Goal: Task Accomplishment & Management: Use online tool/utility

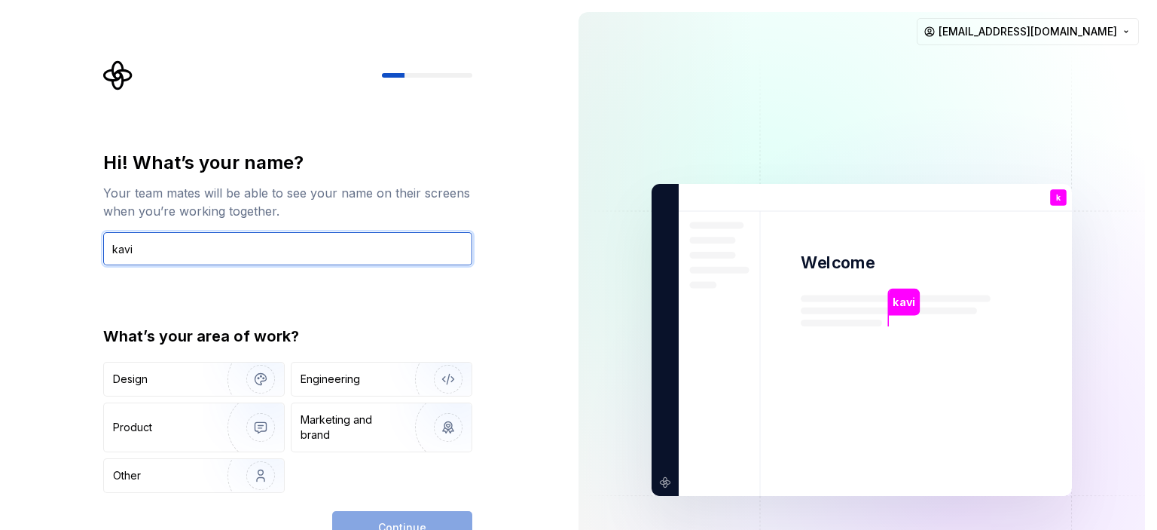
type input "kavi"
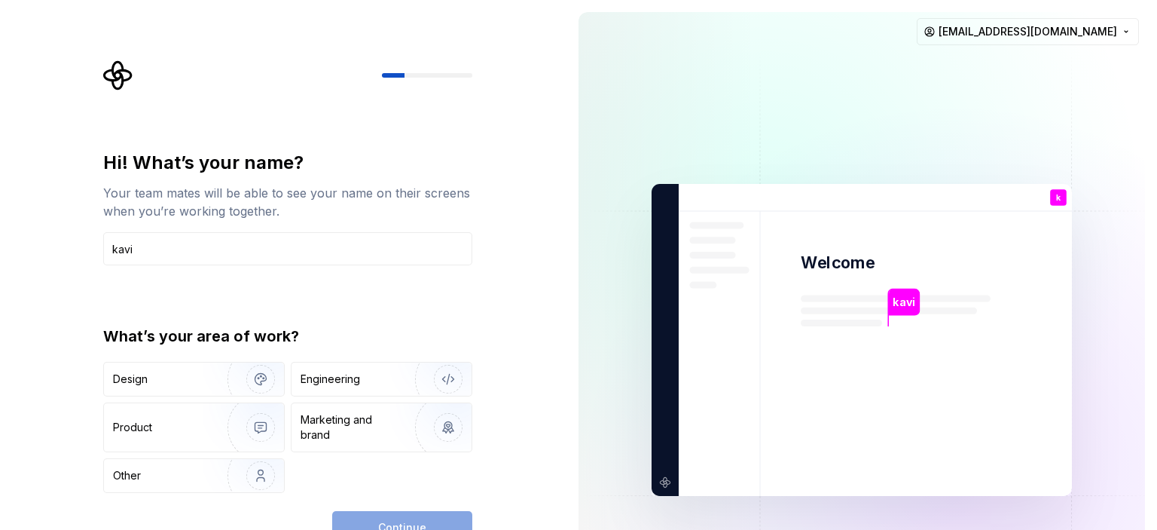
click at [464, 326] on div "What’s your area of work?" at bounding box center [287, 336] width 369 height 21
click at [418, 515] on div "Continue" at bounding box center [402, 527] width 140 height 33
click at [414, 520] on div "Continue" at bounding box center [402, 527] width 140 height 33
click at [344, 419] on div "Marketing and brand" at bounding box center [352, 427] width 102 height 30
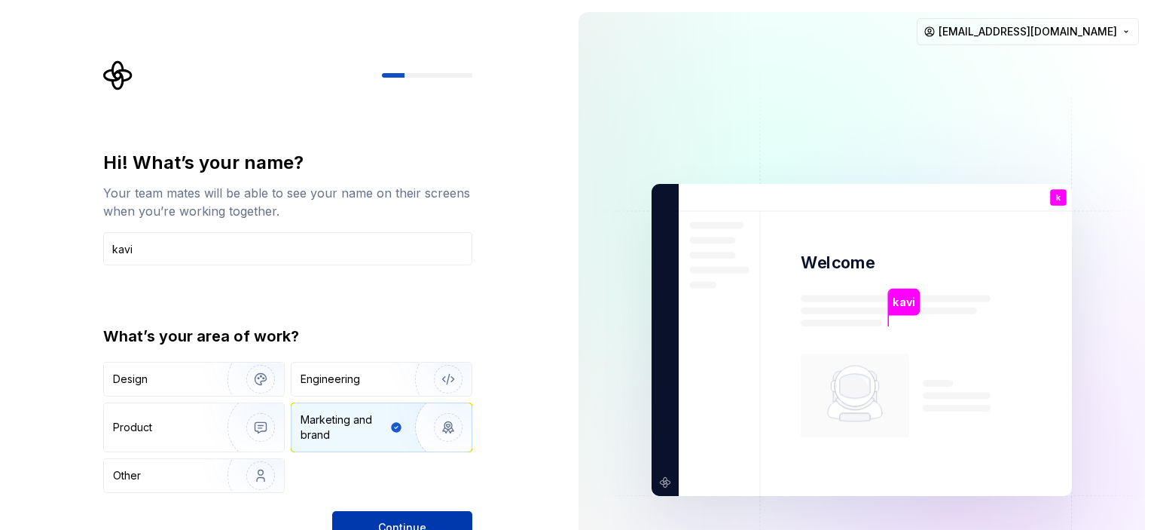
click at [374, 519] on button "Continue" at bounding box center [402, 527] width 140 height 33
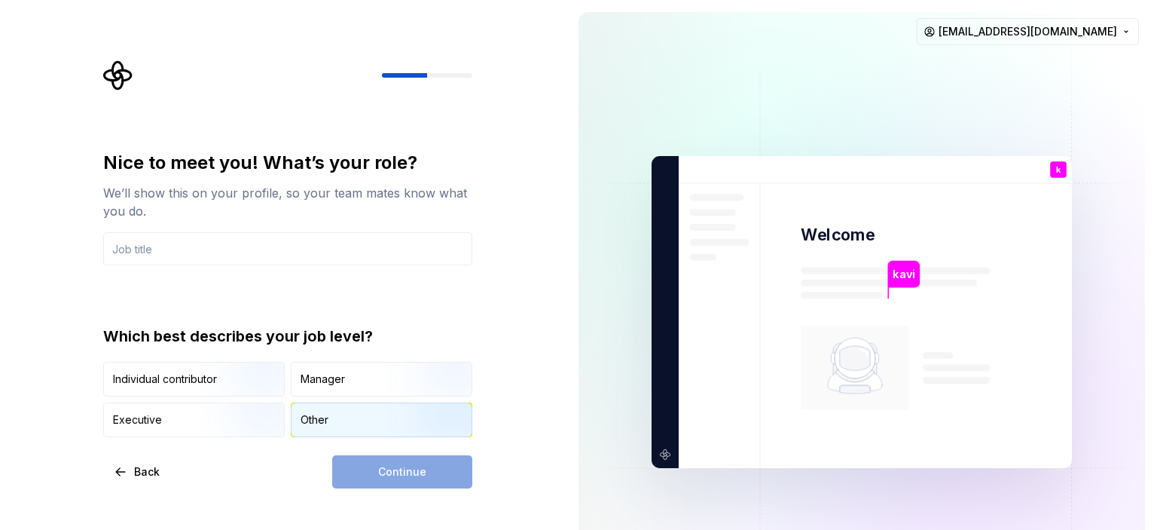
click at [317, 418] on div "Other" at bounding box center [315, 419] width 28 height 15
click at [390, 473] on div "Continue" at bounding box center [402, 471] width 140 height 33
click at [389, 473] on div "Continue" at bounding box center [402, 471] width 140 height 33
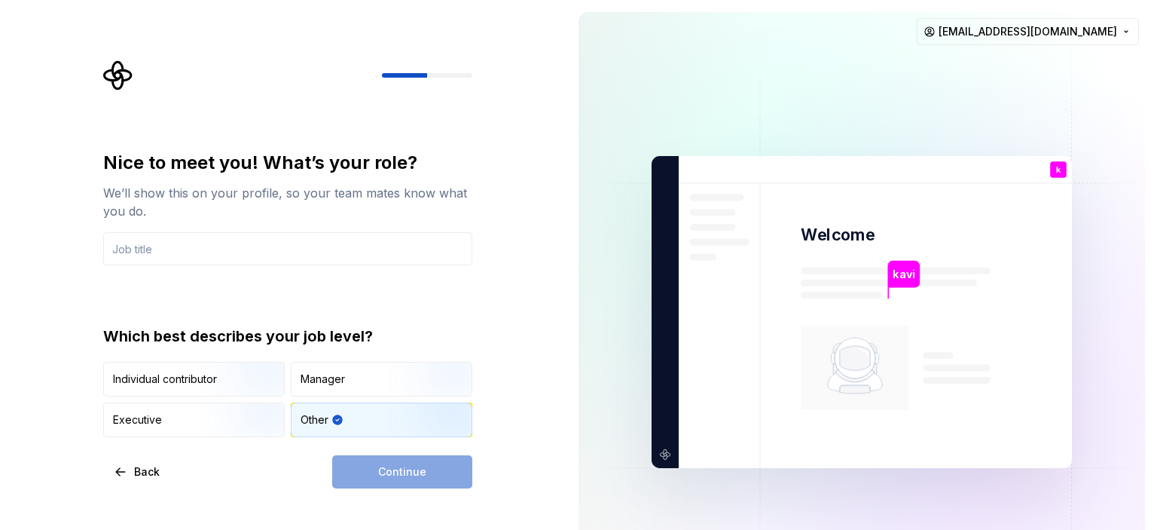
click at [389, 473] on div "Continue" at bounding box center [402, 471] width 140 height 33
click at [382, 475] on div "Continue" at bounding box center [402, 471] width 140 height 33
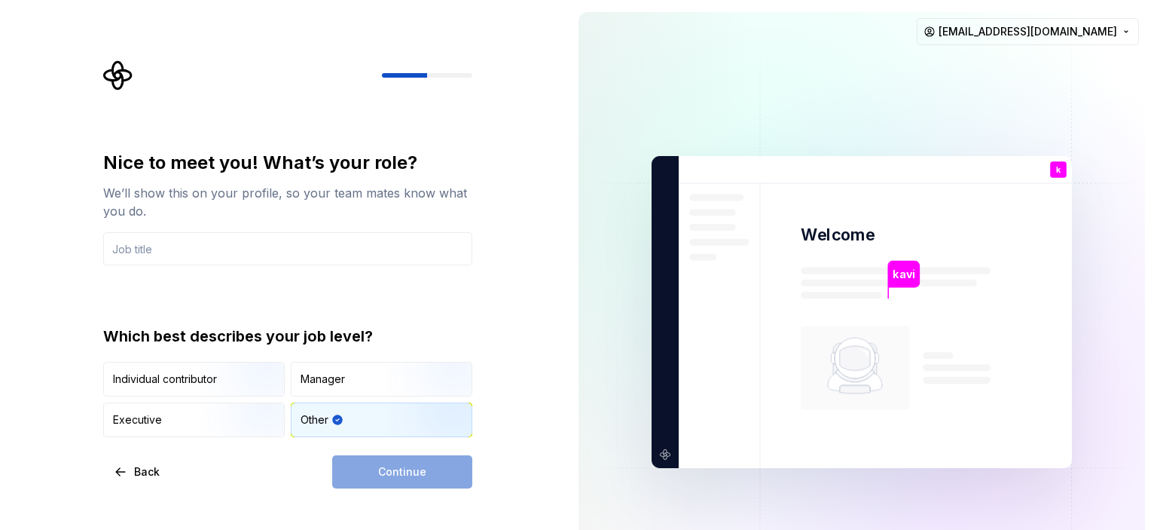
click at [382, 475] on div "Continue" at bounding box center [402, 471] width 140 height 33
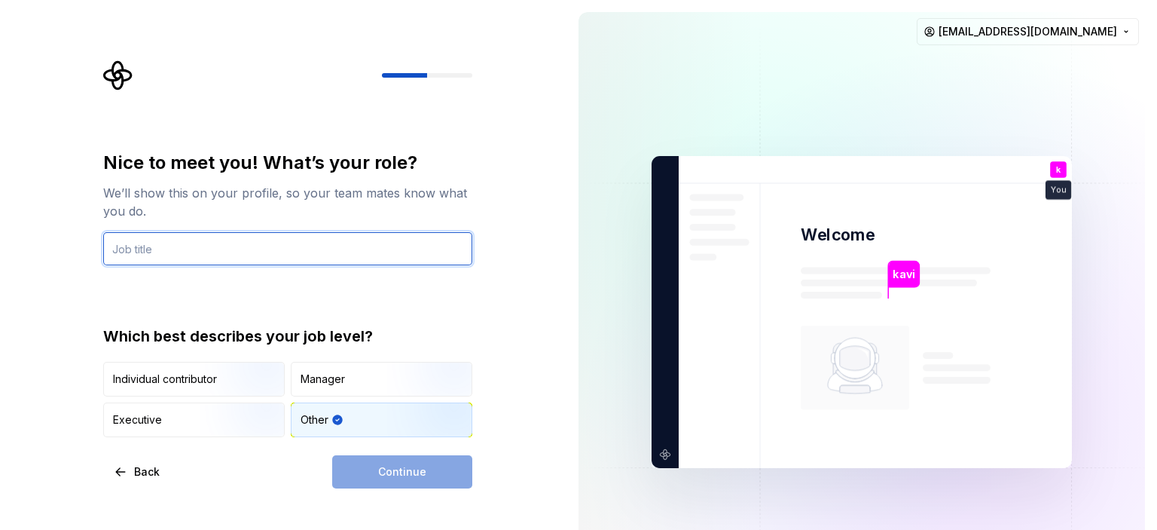
click at [172, 247] on input "text" at bounding box center [287, 248] width 369 height 33
type input "Web & Graphic Designer"
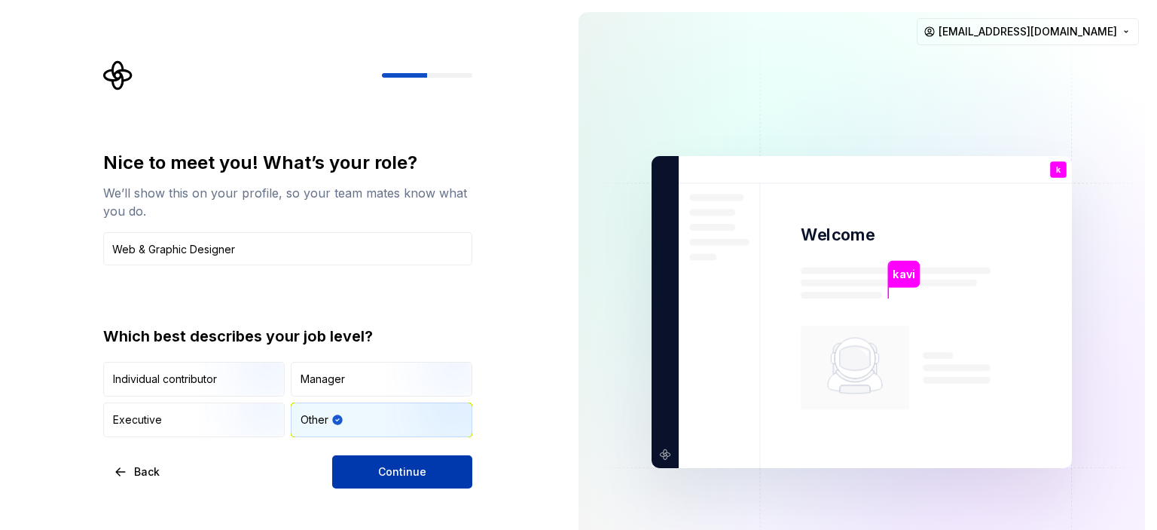
click at [365, 465] on button "Continue" at bounding box center [402, 471] width 140 height 33
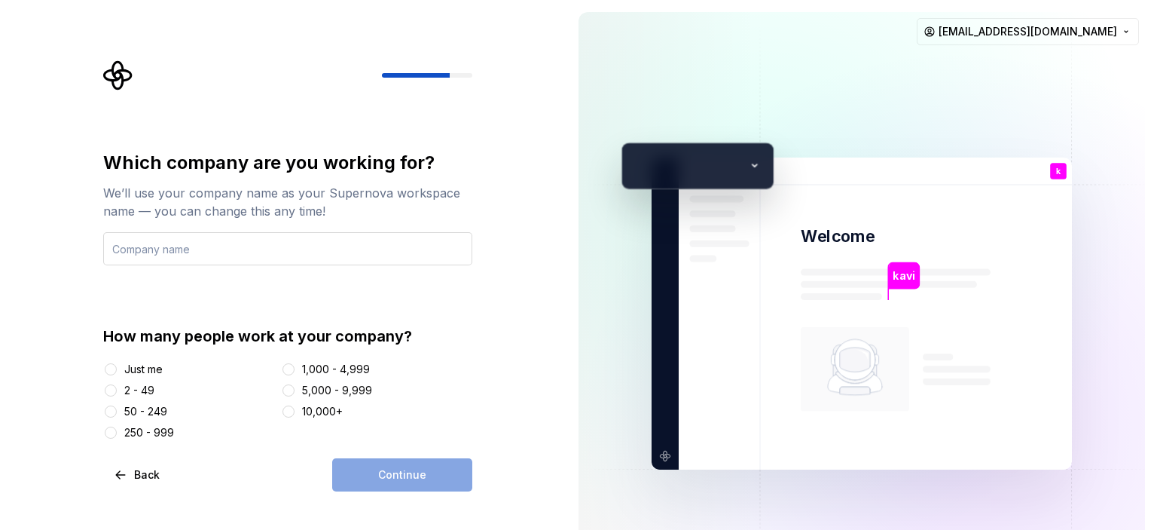
click at [151, 250] on input "text" at bounding box center [287, 248] width 369 height 33
type input "Wikiprospects Pvt Ltd"
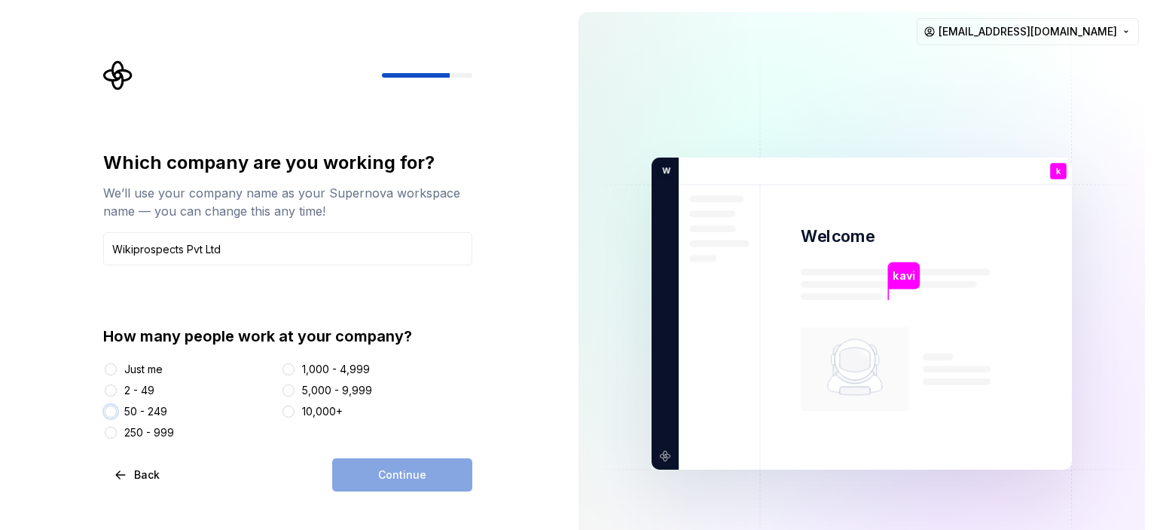
click at [112, 413] on button "50 - 249" at bounding box center [111, 411] width 12 height 12
click at [372, 471] on button "Continue" at bounding box center [402, 474] width 140 height 33
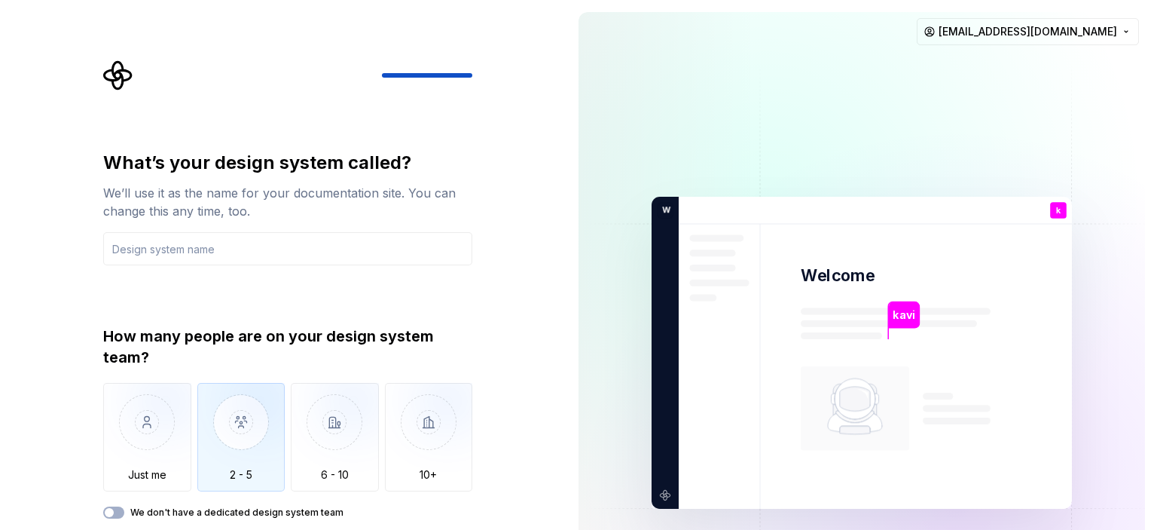
click at [244, 431] on img "button" at bounding box center [241, 433] width 88 height 101
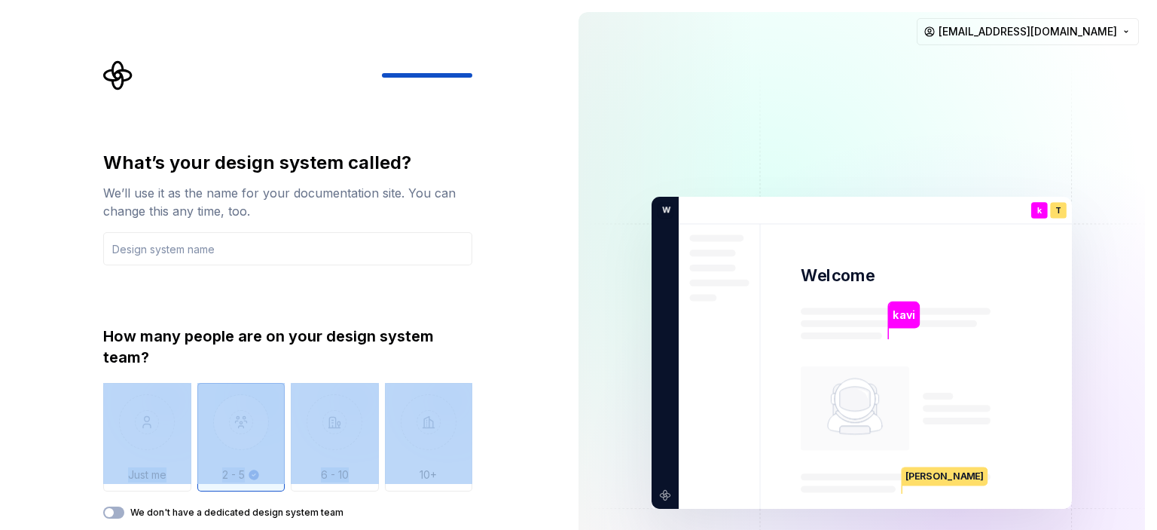
drag, startPoint x: 497, startPoint y: 472, endPoint x: 503, endPoint y: 370, distance: 102.6
click at [503, 370] on div "What’s your design system called? We’ll use it as the name for your documentati…" at bounding box center [283, 352] width 567 height 705
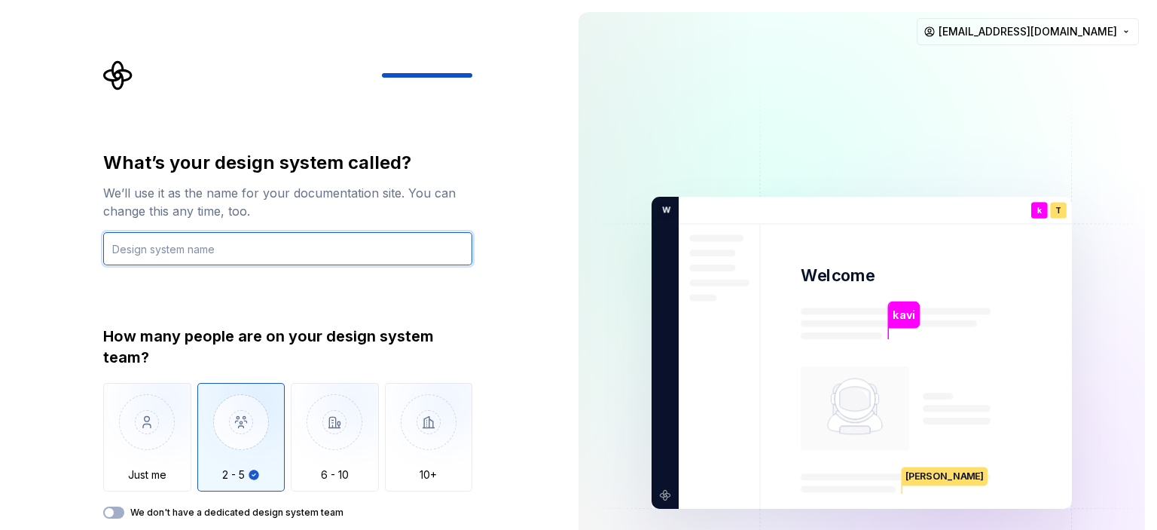
click at [154, 246] on input "text" at bounding box center [287, 248] width 369 height 33
click at [164, 252] on input "text" at bounding box center [287, 248] width 369 height 33
click at [145, 252] on input "text" at bounding box center [287, 248] width 369 height 33
type input "360margo"
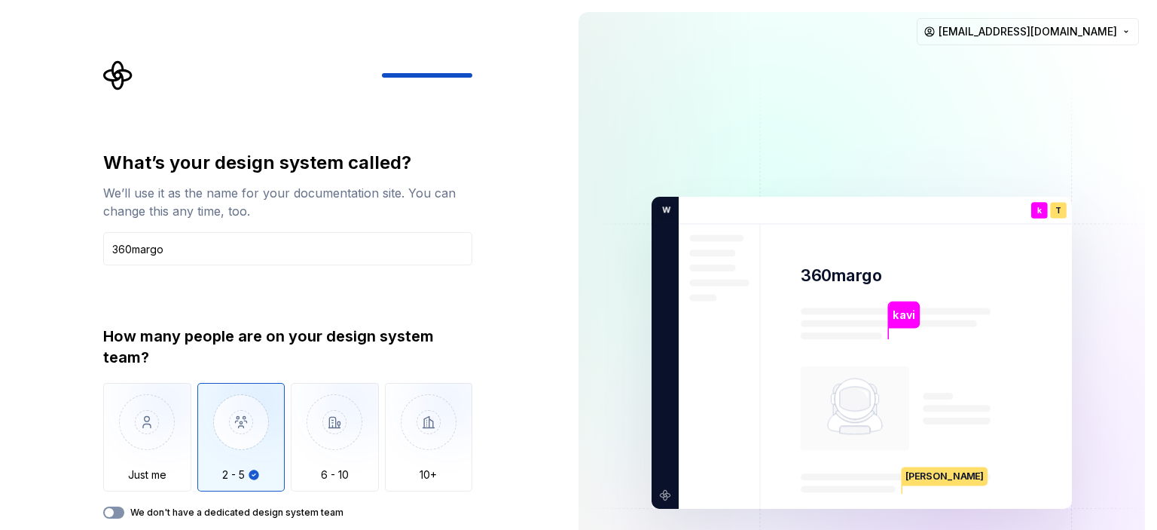
click at [122, 512] on button "We don't have a dedicated design system team" at bounding box center [113, 512] width 21 height 12
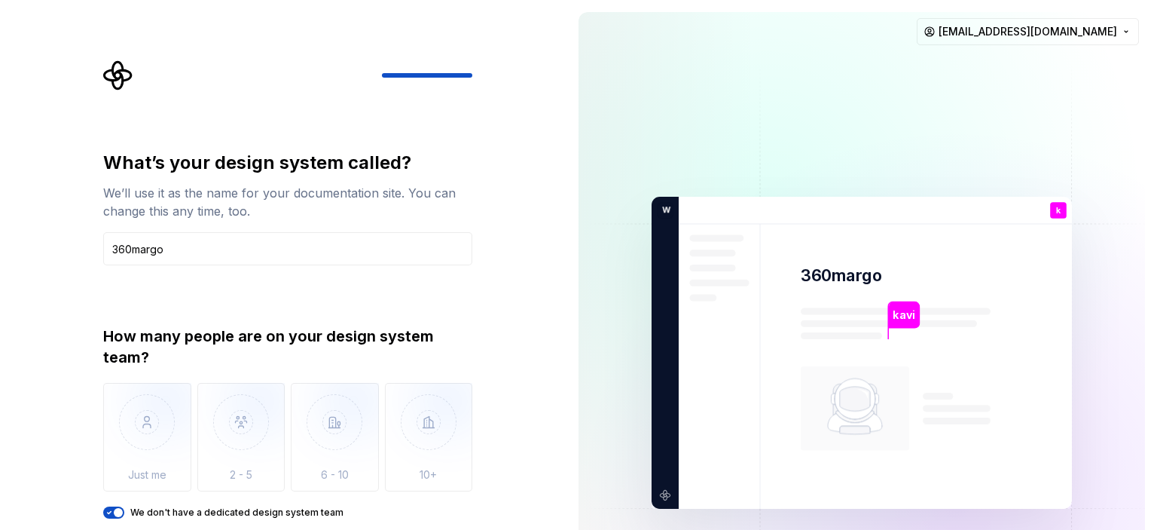
click at [112, 511] on icon "button" at bounding box center [109, 512] width 12 height 9
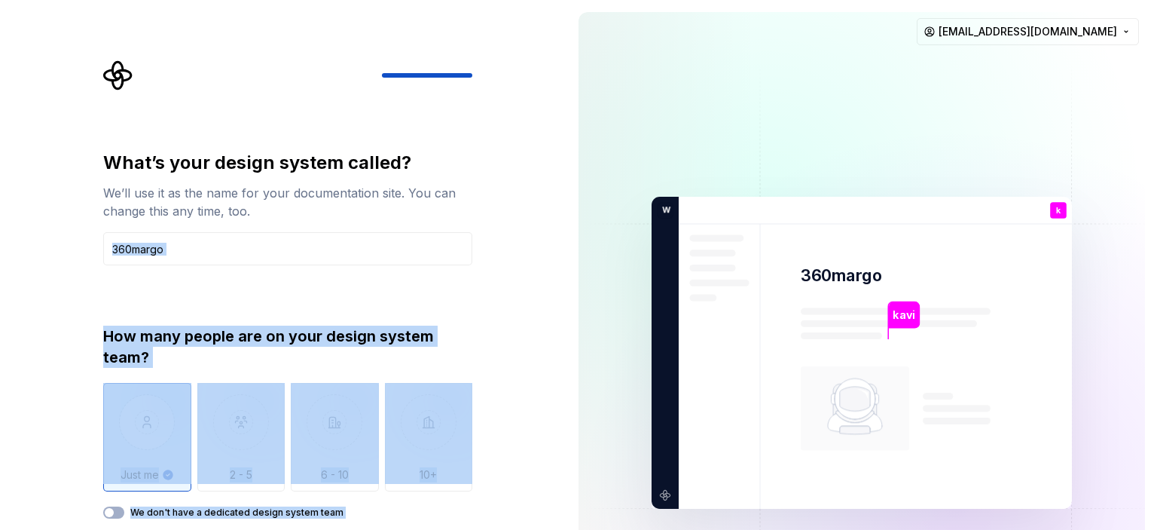
drag, startPoint x: 569, startPoint y: 397, endPoint x: 561, endPoint y: 233, distance: 164.4
click at [561, 233] on div "What’s your design system called? We’ll use it as the name for your documentati…" at bounding box center [578, 352] width 1157 height 705
click at [543, 319] on div "What’s your design system called? We’ll use it as the name for your documentati…" at bounding box center [283, 352] width 567 height 705
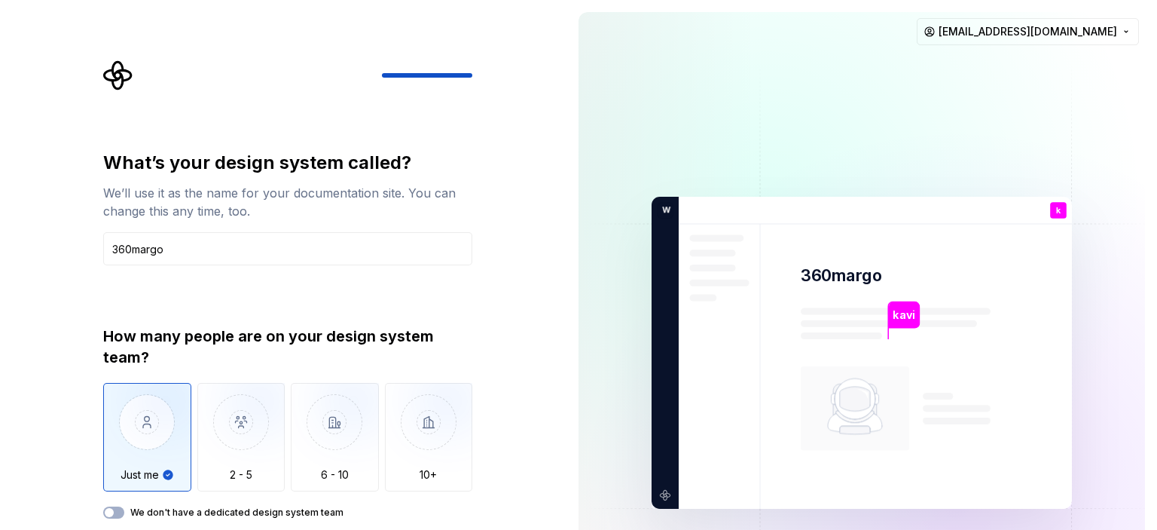
click at [1154, 519] on div "kavi 360margo k You Web & Graphic Designer T B +3 W ikiprospects Pvt Ltd Thomas…" at bounding box center [862, 352] width 591 height 705
click at [254, 414] on img "button" at bounding box center [241, 433] width 88 height 101
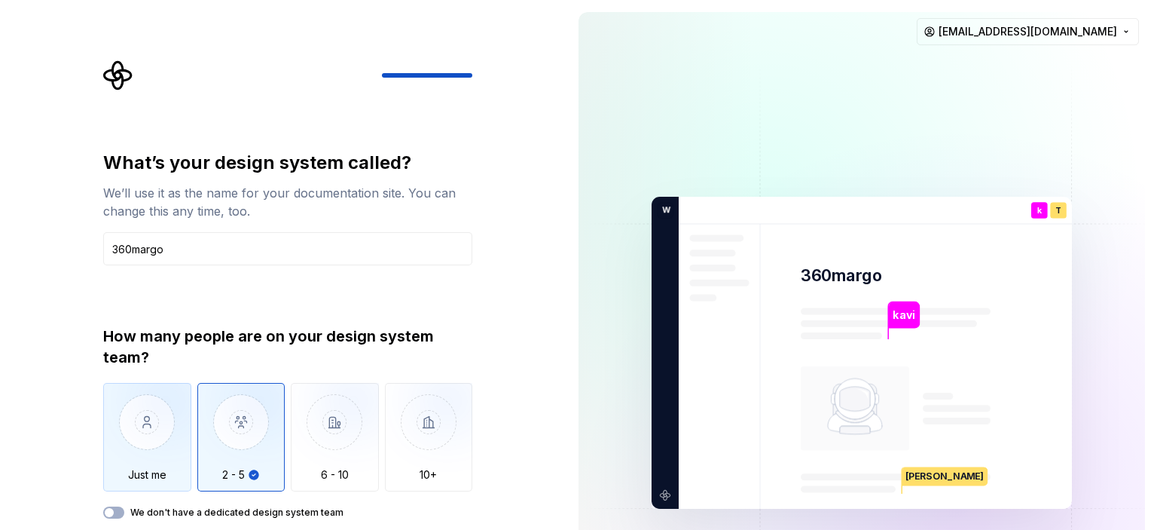
click at [154, 430] on img "button" at bounding box center [147, 433] width 88 height 101
click at [246, 454] on img "button" at bounding box center [241, 433] width 88 height 101
type button "2 - 5"
click at [1059, 208] on div "T" at bounding box center [1058, 210] width 17 height 17
click at [919, 478] on p "Thomas" at bounding box center [945, 475] width 85 height 19
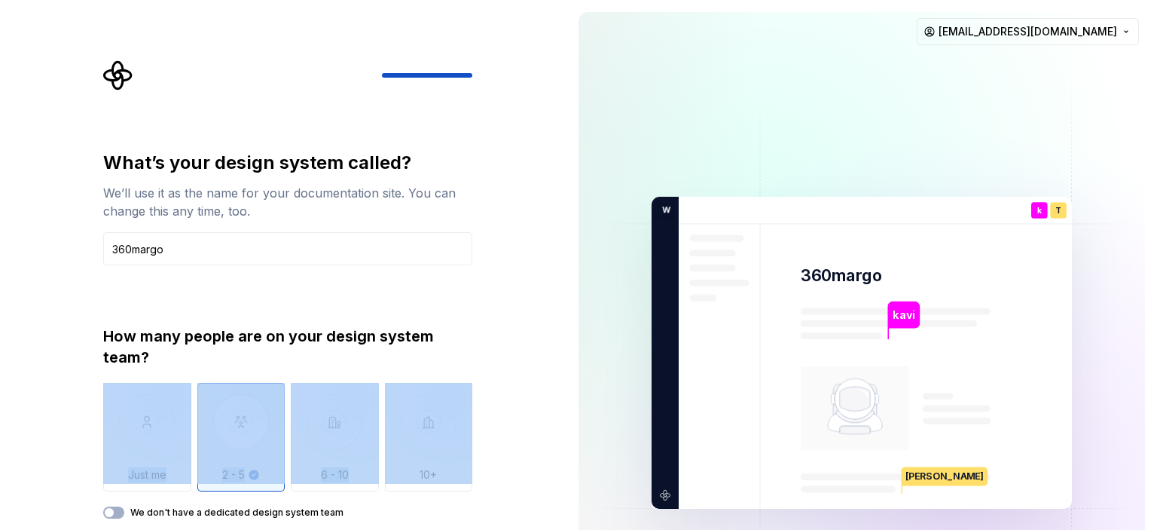
drag, startPoint x: 504, startPoint y: 453, endPoint x: 530, endPoint y: 371, distance: 86.0
click at [530, 371] on div "What’s your design system called? We’ll use it as the name for your documentati…" at bounding box center [283, 352] width 567 height 705
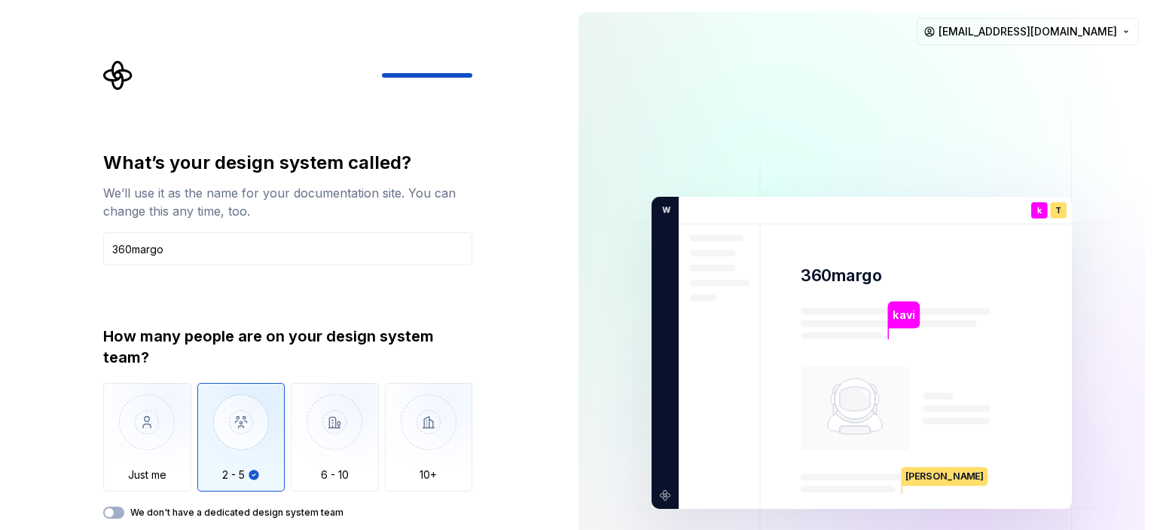
click at [1151, 518] on div "kavi 360margo k You Web & Graphic Designer T B +3 W ikiprospects Pvt Ltd Thomas…" at bounding box center [862, 352] width 591 height 705
click at [1157, 521] on div "kavi 360margo k You Web & Graphic Designer T B +3 W ikiprospects Pvt Ltd Thomas…" at bounding box center [862, 352] width 591 height 705
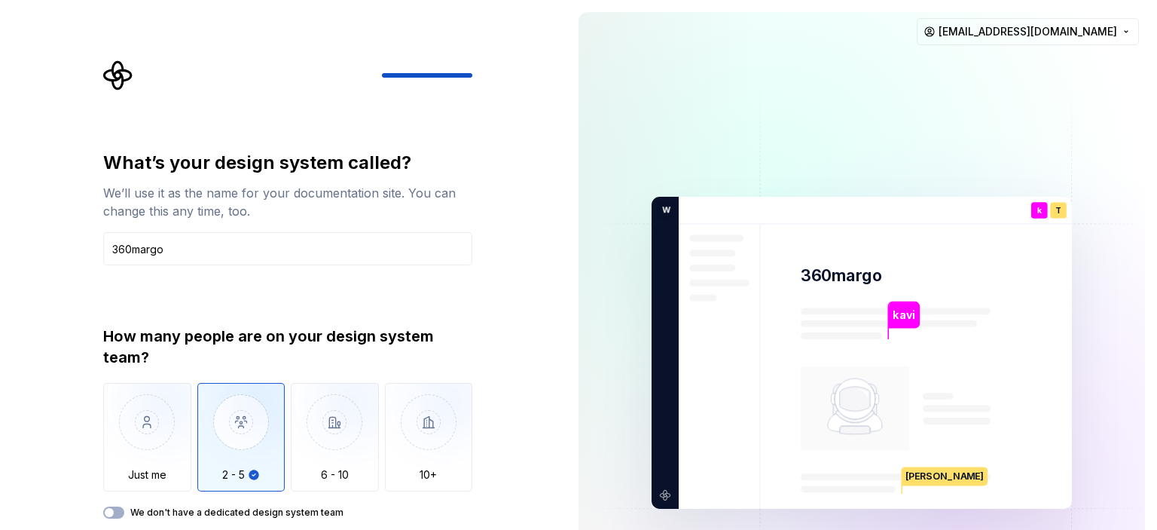
click at [1157, 521] on div "kavi 360margo k You Web & Graphic Designer T B +3 W ikiprospects Pvt Ltd Thomas…" at bounding box center [862, 352] width 591 height 705
click at [558, 182] on div "What’s your design system called? We’ll use it as the name for your documentati…" at bounding box center [283, 352] width 567 height 705
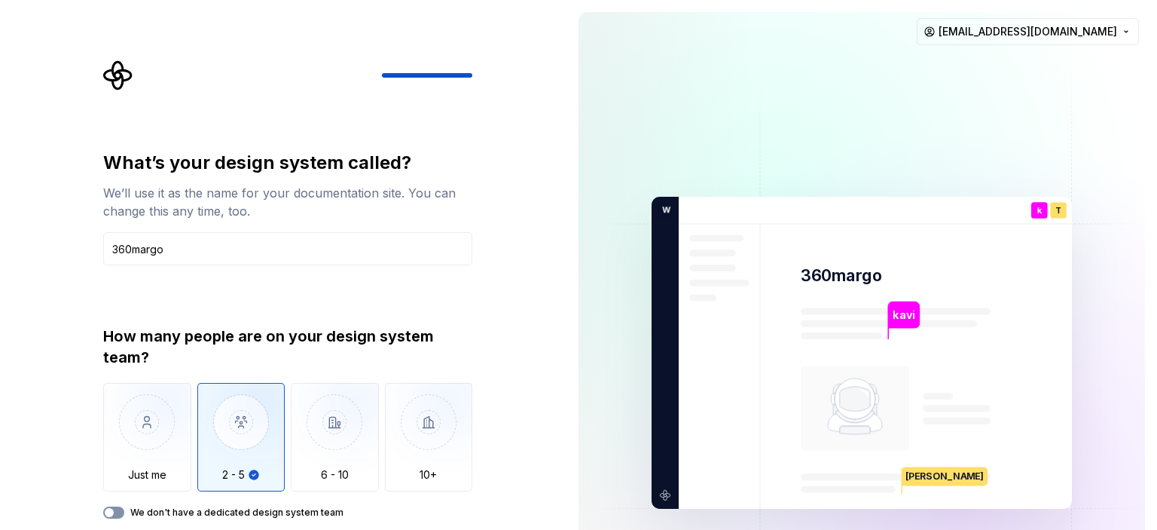
click at [116, 512] on button "We don't have a dedicated design system team" at bounding box center [113, 512] width 21 height 12
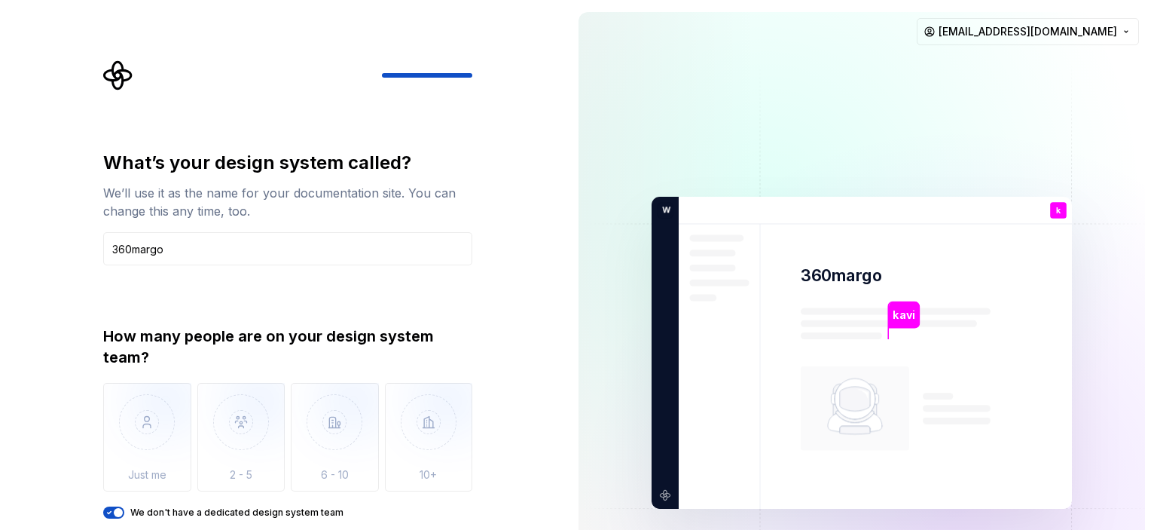
click at [116, 512] on span "button" at bounding box center [118, 512] width 9 height 9
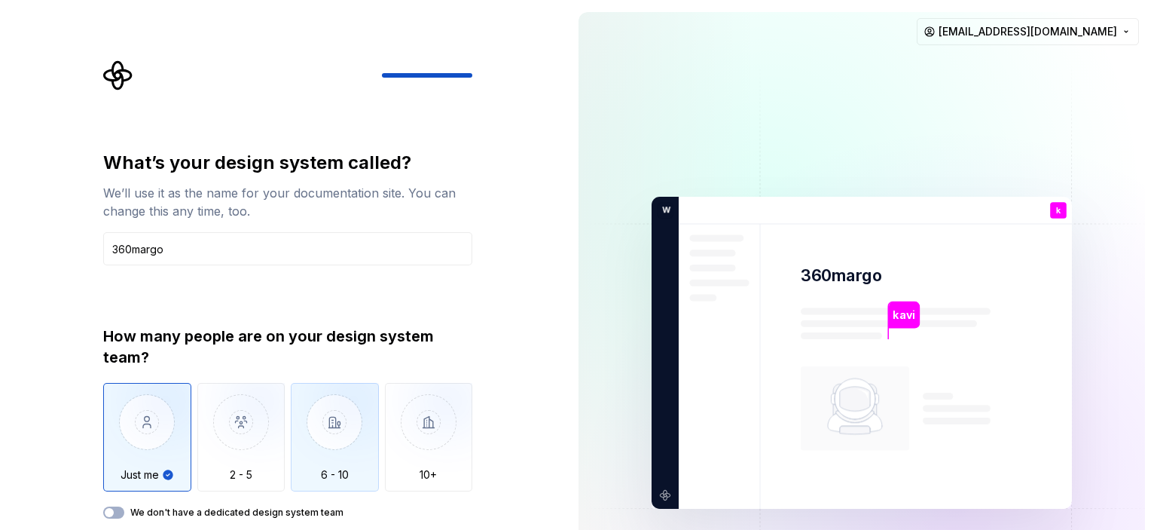
click at [335, 417] on img "button" at bounding box center [335, 433] width 88 height 101
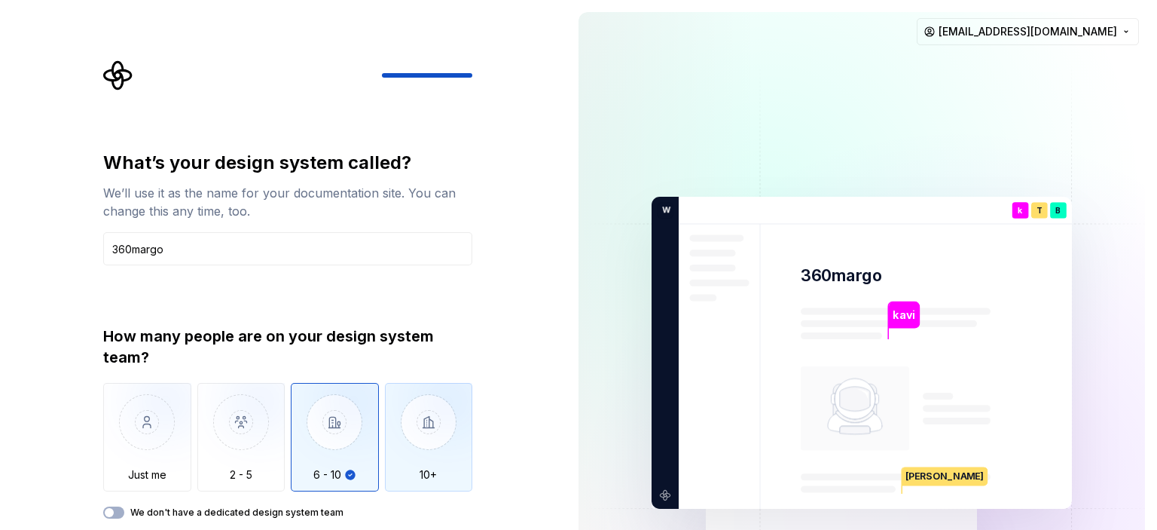
click at [431, 432] on img "button" at bounding box center [429, 433] width 88 height 101
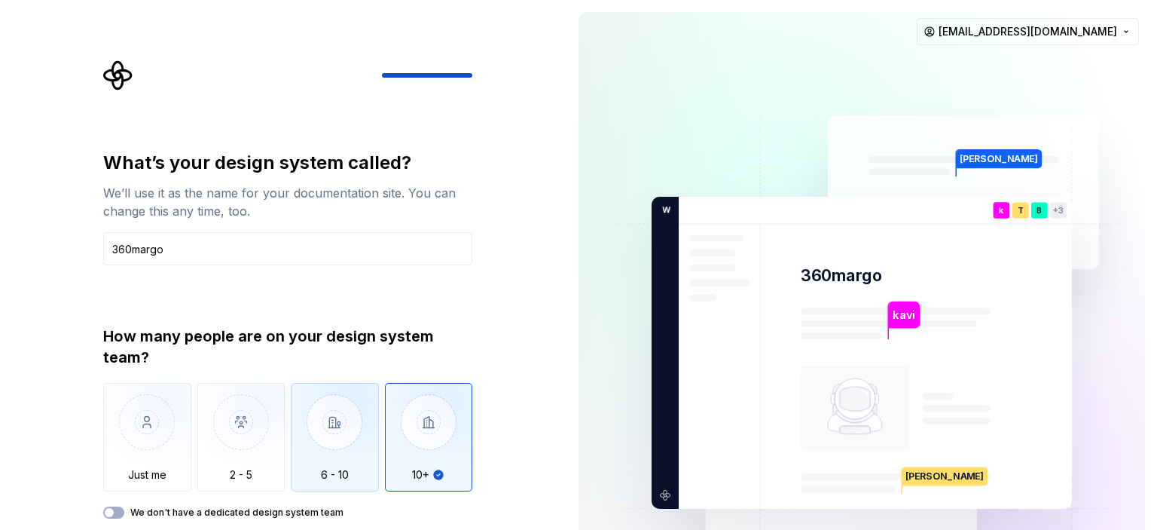
click at [352, 439] on img "button" at bounding box center [335, 433] width 88 height 101
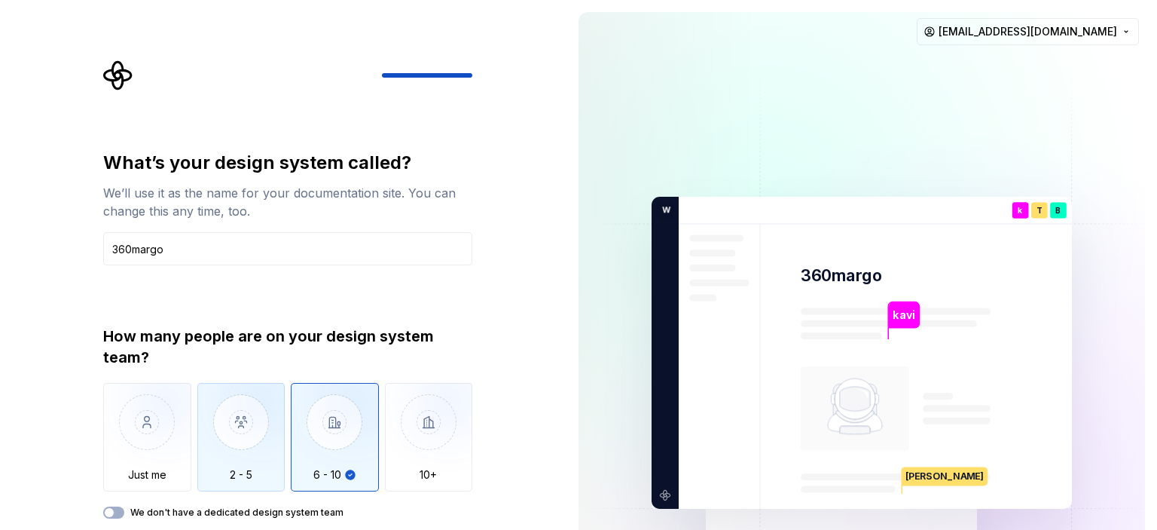
click at [275, 442] on img "button" at bounding box center [241, 433] width 88 height 101
click at [343, 448] on img "button" at bounding box center [335, 433] width 88 height 101
click at [249, 442] on img "button" at bounding box center [241, 433] width 88 height 101
click at [336, 441] on img "button" at bounding box center [335, 433] width 88 height 101
click at [267, 444] on img "button" at bounding box center [241, 433] width 88 height 101
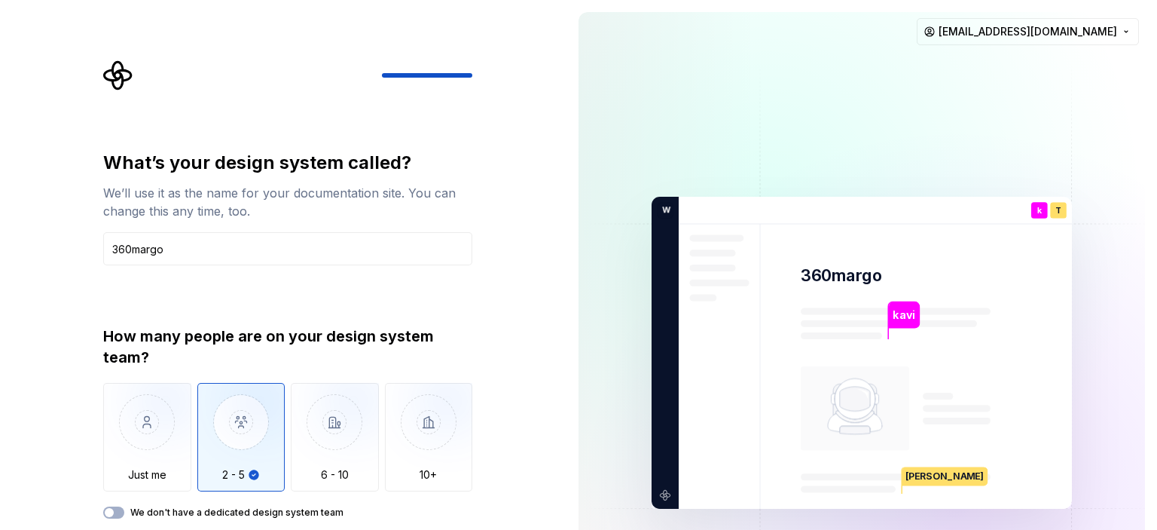
click at [570, 451] on div "kavi 360margo k You Web & Graphic Designer T B +3 W ikiprospects Pvt Ltd Thomas…" at bounding box center [862, 352] width 591 height 705
drag, startPoint x: 1142, startPoint y: 0, endPoint x: 552, endPoint y: 73, distance: 594.5
click at [552, 73] on div "What’s your design system called? We’ll use it as the name for your documentati…" at bounding box center [283, 352] width 567 height 705
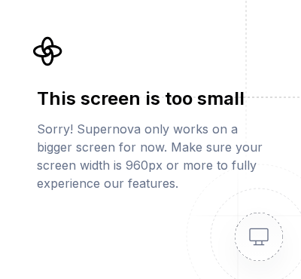
click at [241, 182] on img at bounding box center [241, 218] width 121 height 121
click at [32, 191] on div "This screen is too small Sorry! Supernova only works on a bigger screen for now…" at bounding box center [150, 139] width 301 height 279
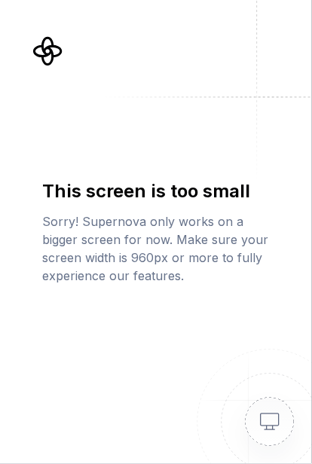
click at [185, 302] on div "This screen is too small Sorry! Supernova only works on a bigger screen for now…" at bounding box center [156, 232] width 312 height 464
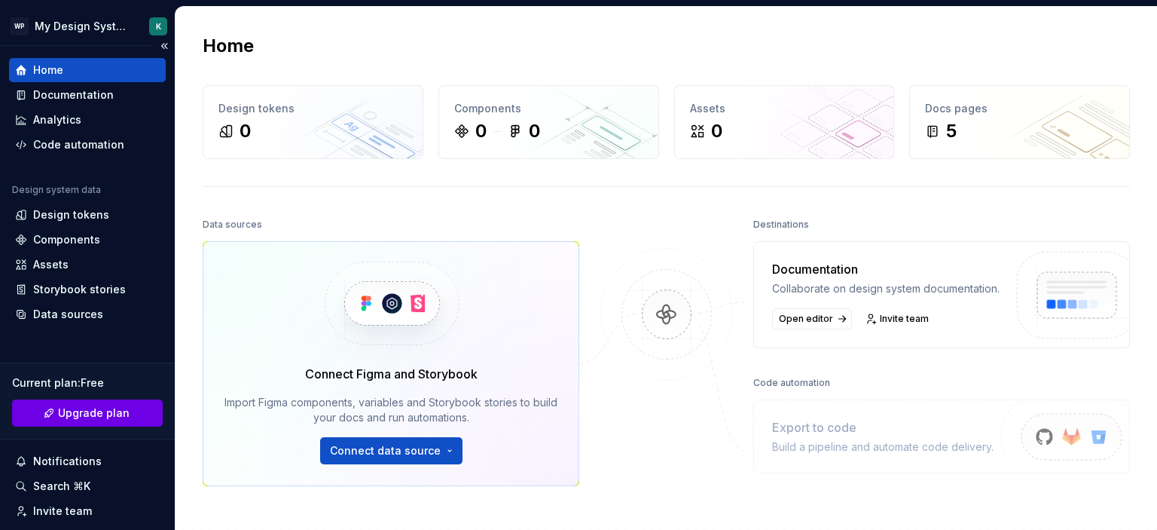
click at [120, 414] on span "Upgrade plan" at bounding box center [94, 412] width 72 height 15
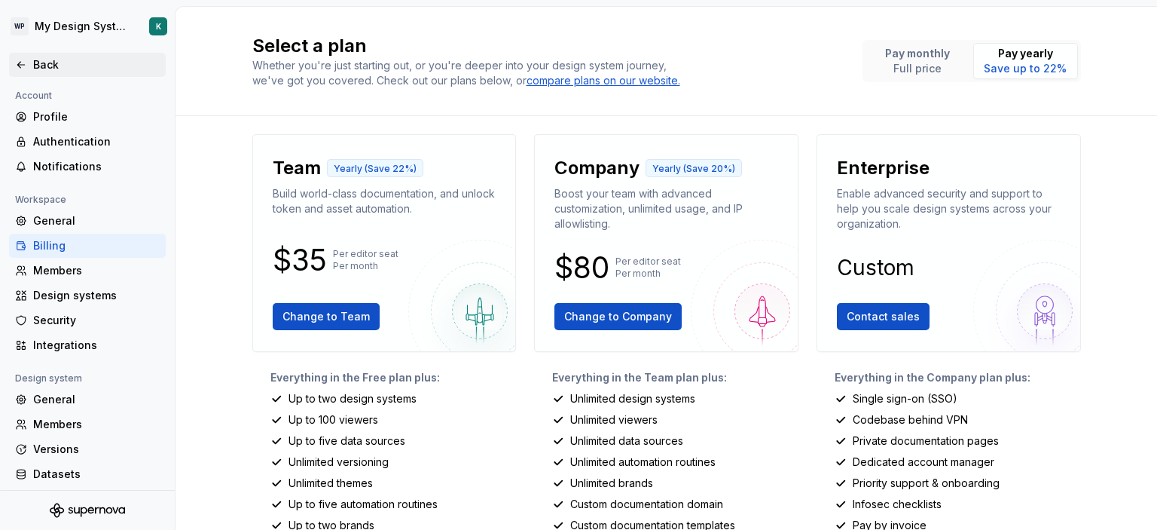
click at [38, 63] on div "Back" at bounding box center [96, 64] width 127 height 15
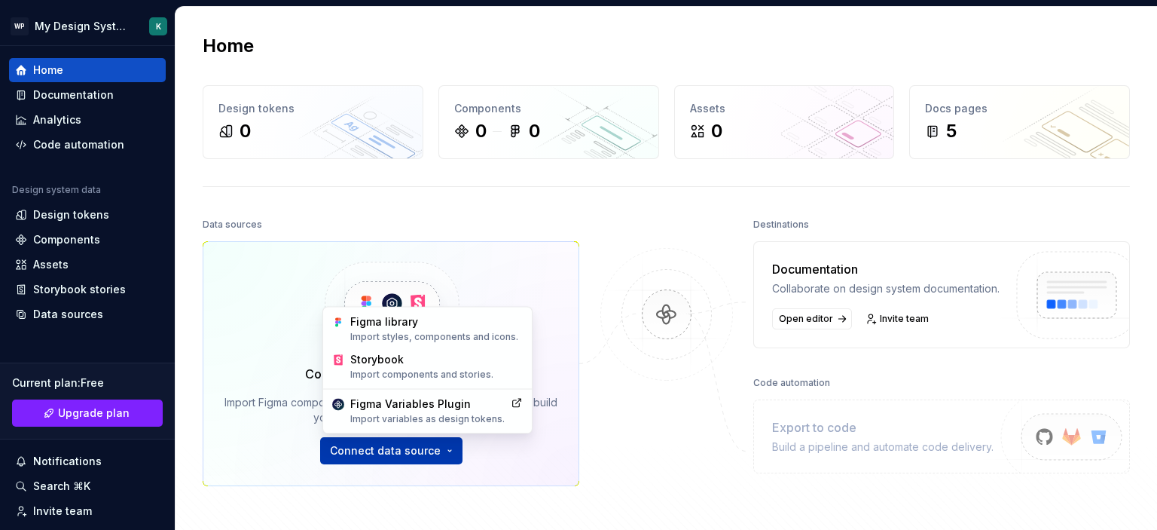
click at [392, 451] on html "WP My Design System K Home Documentation Analytics Code automation Design syste…" at bounding box center [578, 265] width 1157 height 530
click at [389, 311] on div "Figma library Import styles, components and icons." at bounding box center [427, 329] width 203 height 38
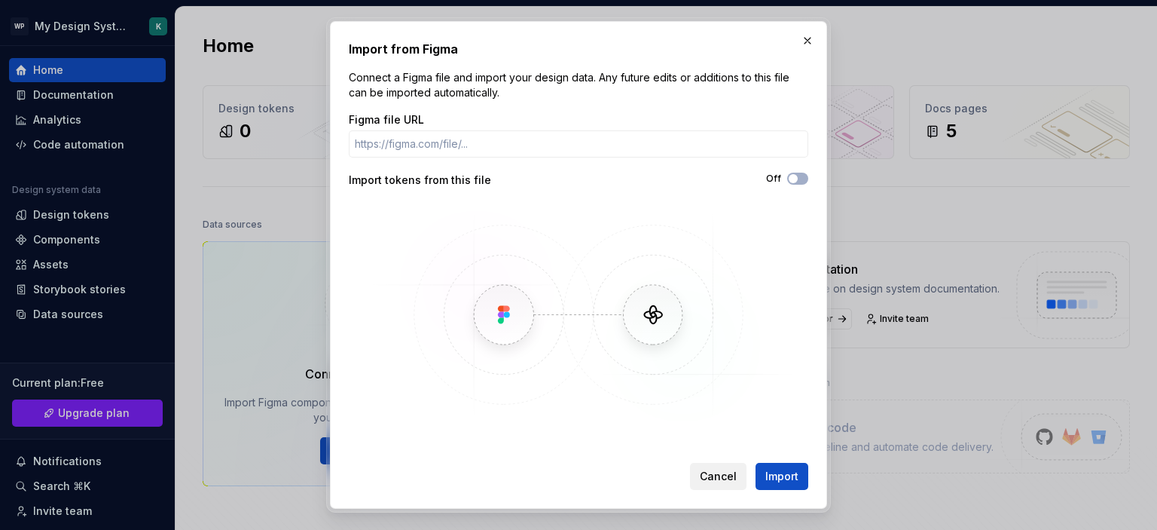
click at [711, 481] on span "Cancel" at bounding box center [718, 476] width 37 height 15
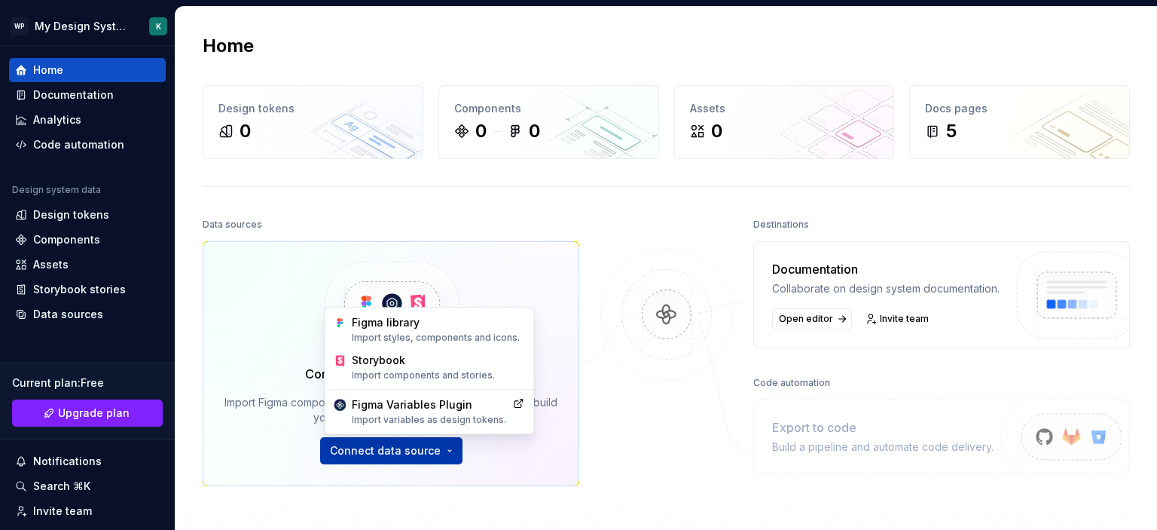
click at [430, 454] on html "WP My Design System K Home Documentation Analytics Code automation Design syste…" at bounding box center [578, 265] width 1157 height 530
click at [427, 338] on div "Import styles, components and icons." at bounding box center [436, 337] width 173 height 12
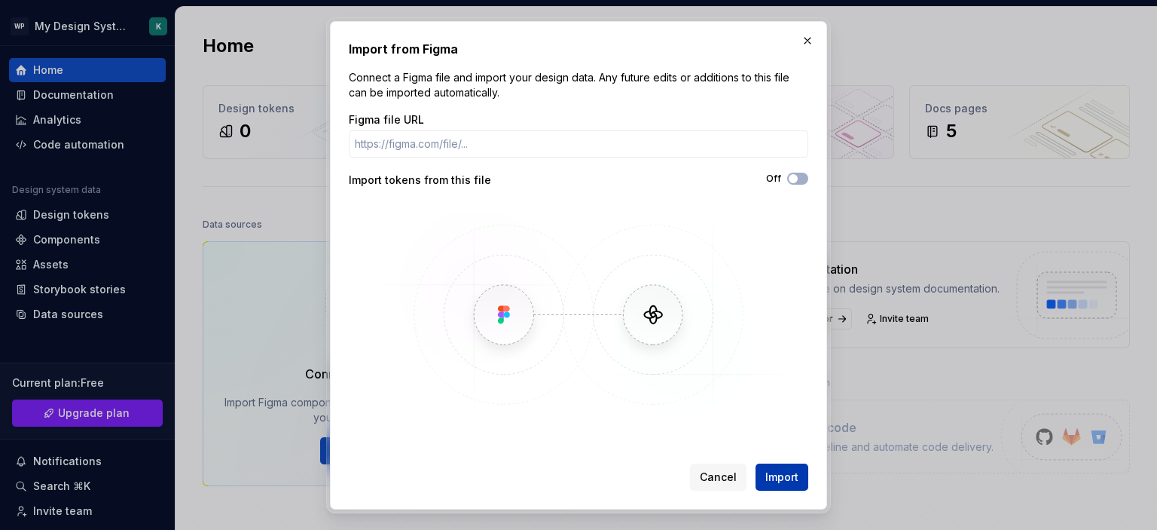
click at [777, 478] on span "Import" at bounding box center [782, 476] width 33 height 15
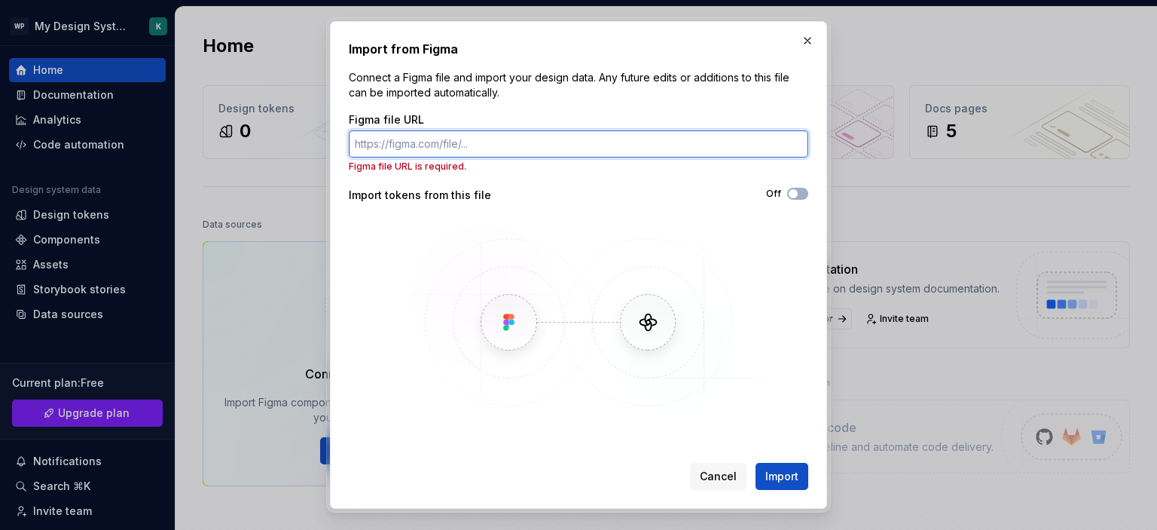
click at [440, 138] on input "Figma file URL" at bounding box center [579, 143] width 460 height 27
paste input "[URL][DOMAIN_NAME]"
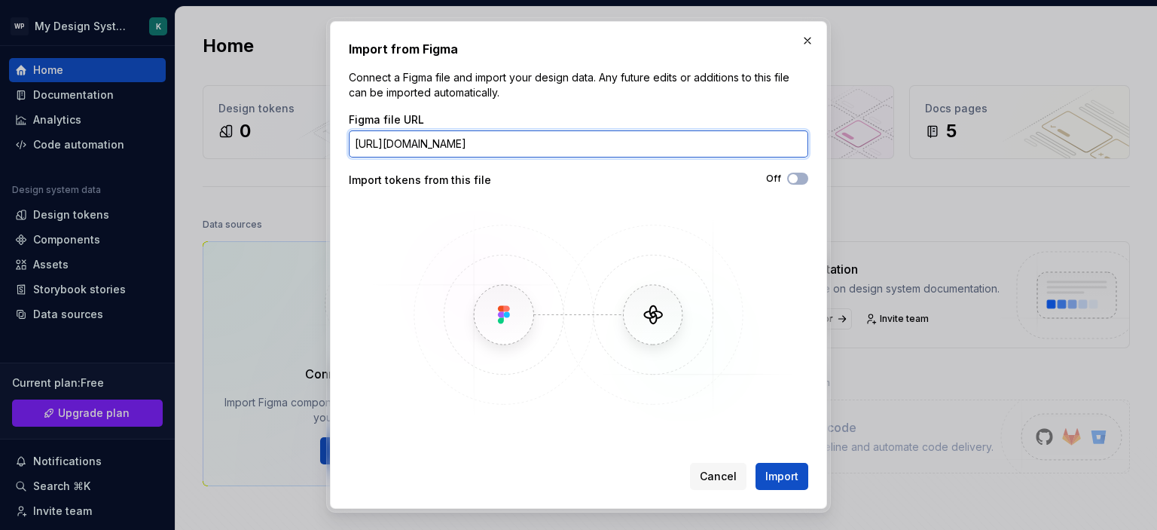
scroll to position [0, 138]
type input "[URL][DOMAIN_NAME]"
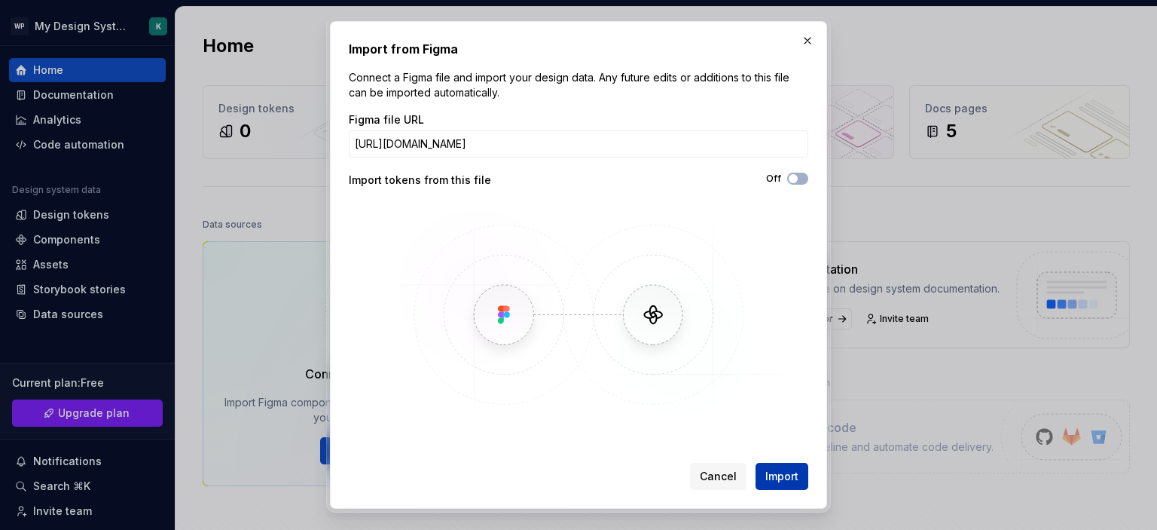
scroll to position [0, 0]
click at [772, 472] on span "Import" at bounding box center [782, 476] width 33 height 15
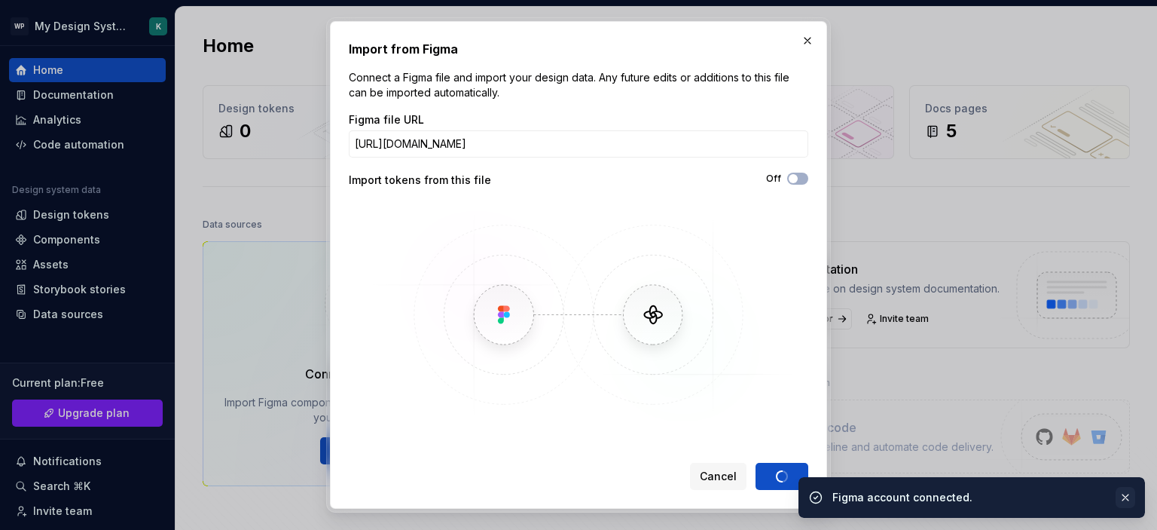
click at [1128, 494] on button "button" at bounding box center [1126, 497] width 20 height 21
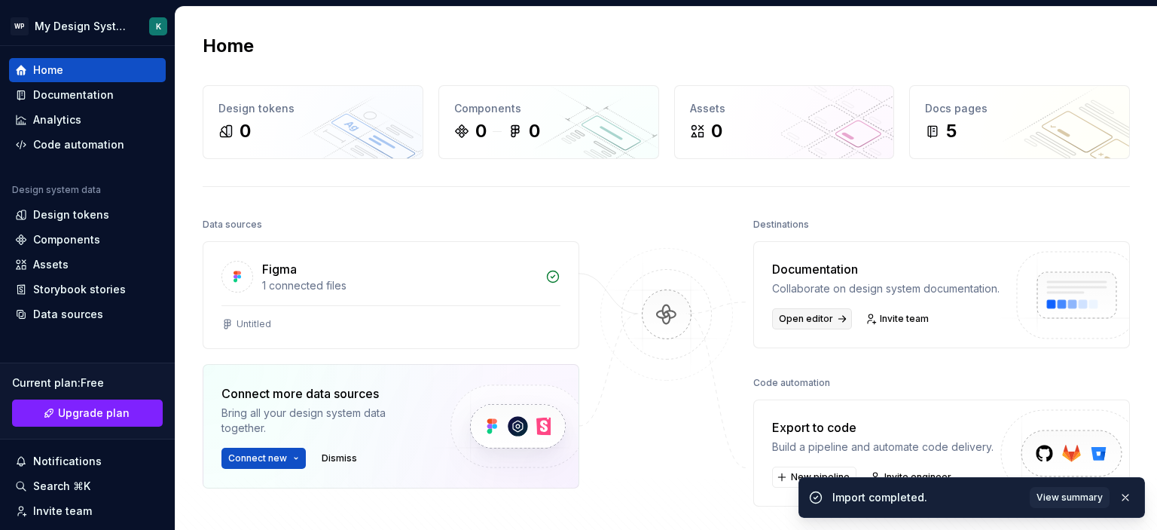
click at [808, 325] on span "Open editor" at bounding box center [806, 319] width 54 height 12
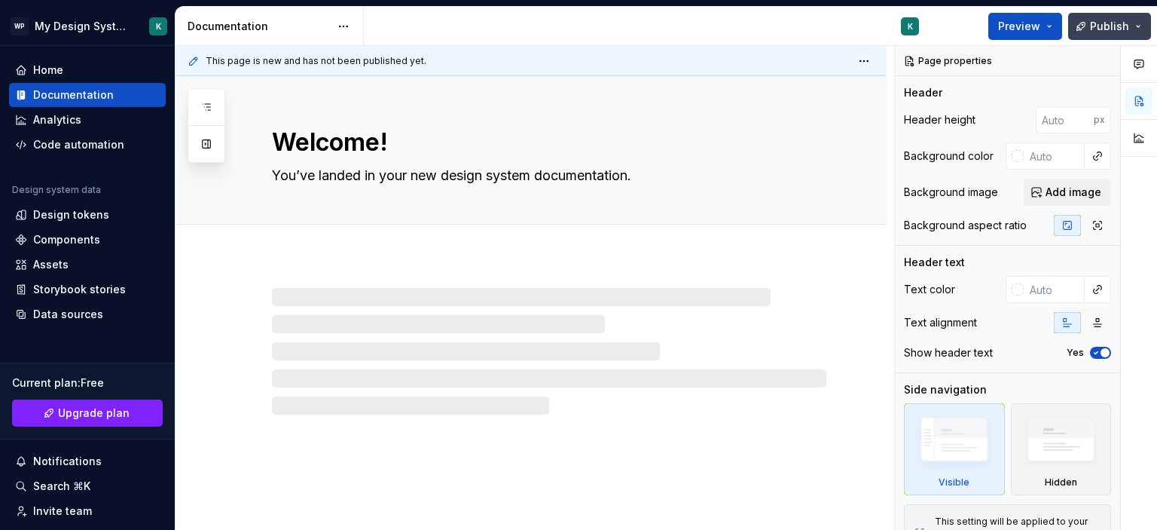
click at [1138, 29] on button "Publish" at bounding box center [1110, 26] width 83 height 27
click at [786, 14] on div "K" at bounding box center [647, 26] width 567 height 39
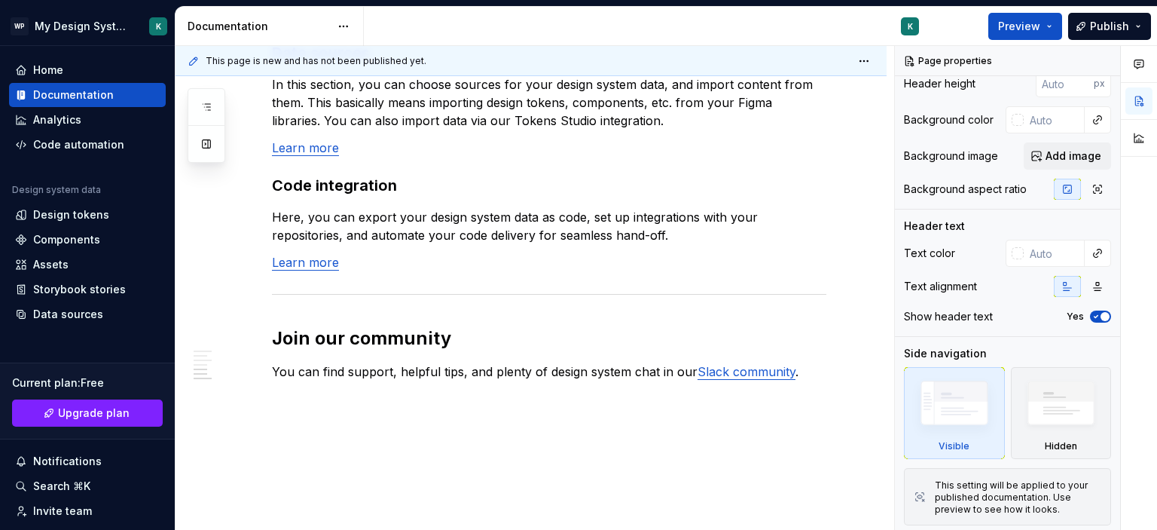
scroll to position [1344, 0]
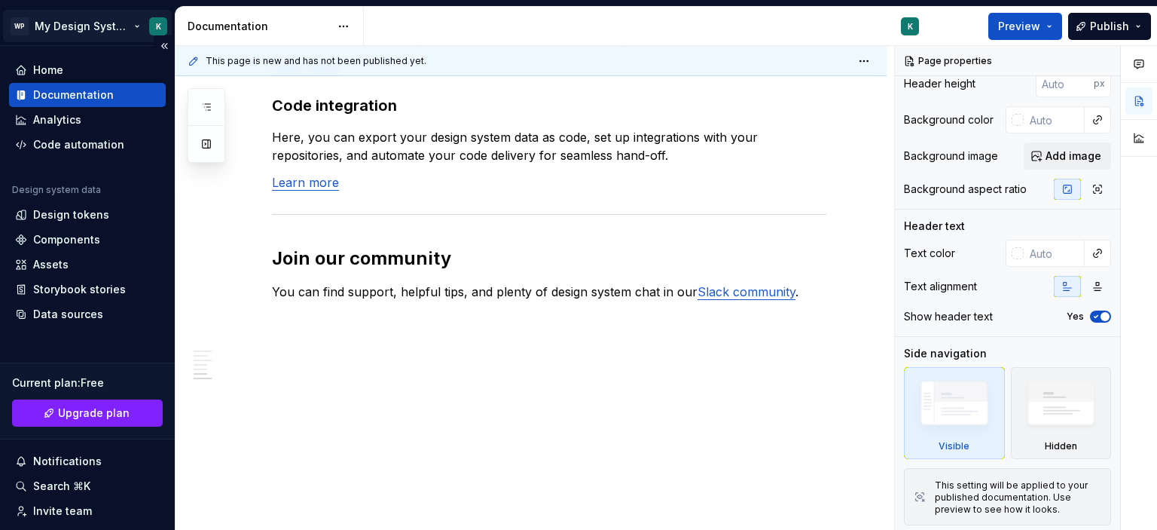
click at [99, 28] on html "WP My Design System K Home Documentation Analytics Code automation Design syste…" at bounding box center [578, 265] width 1157 height 530
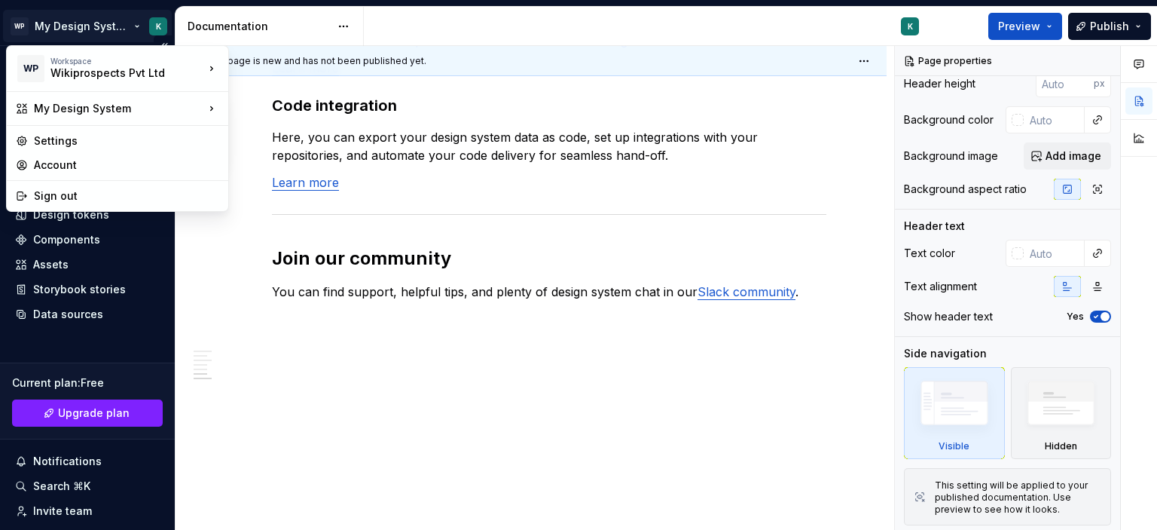
type textarea "*"
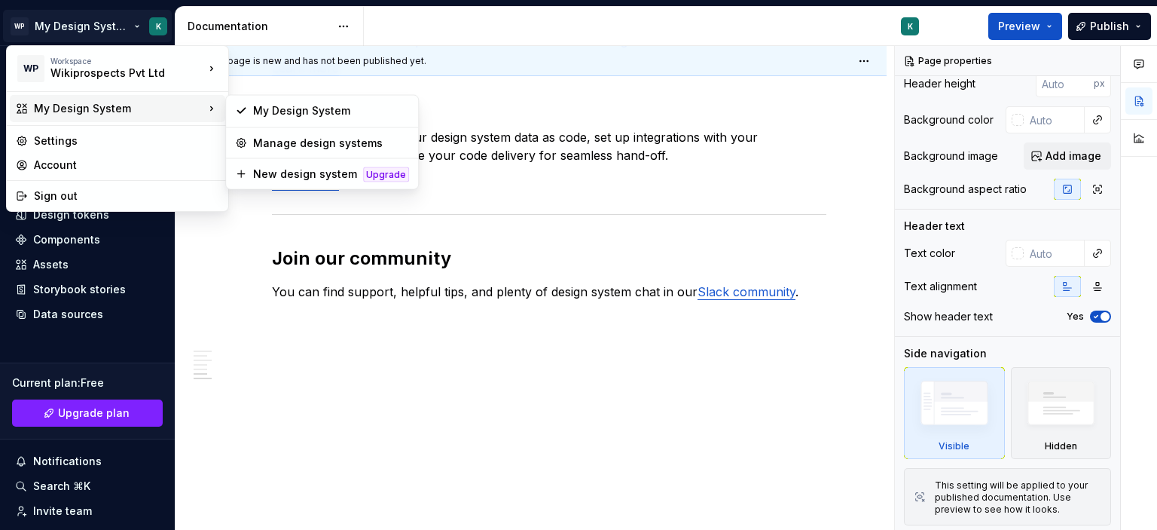
click at [99, 108] on div "My Design System" at bounding box center [119, 108] width 170 height 15
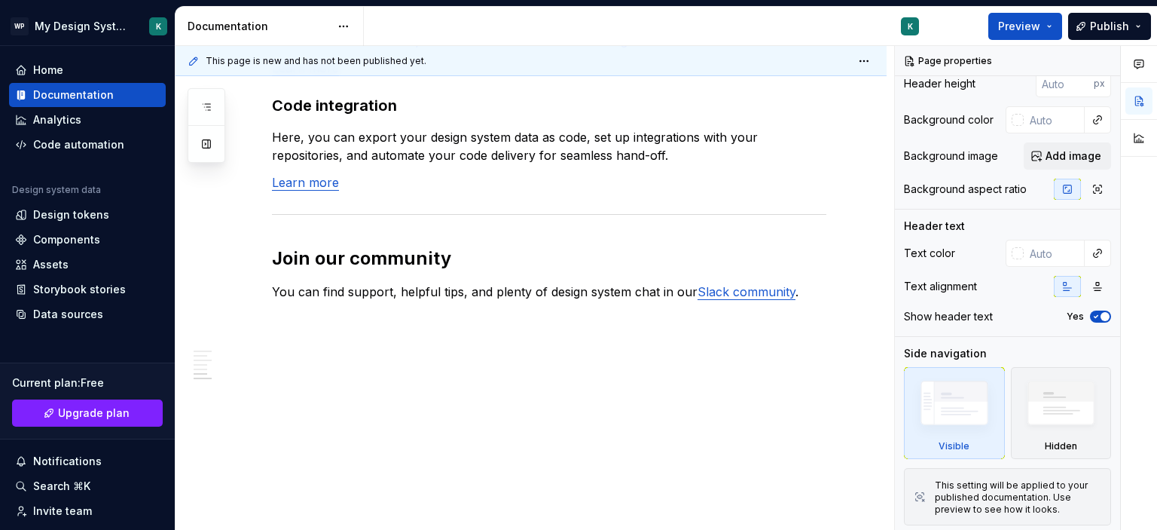
click at [219, 313] on html "WP My Design System K Home Documentation Analytics Code automation Design syste…" at bounding box center [578, 265] width 1157 height 530
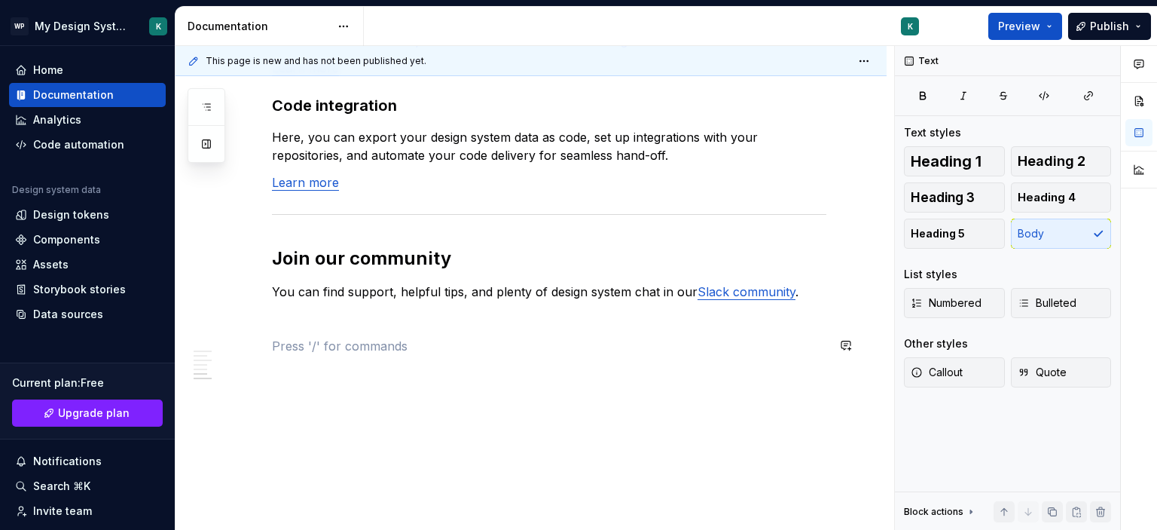
scroll to position [0, 0]
